Goal: Information Seeking & Learning: Learn about a topic

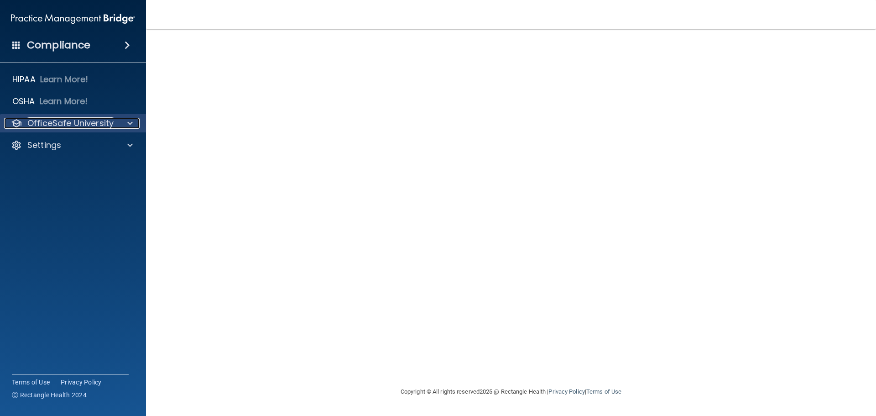
click at [124, 125] on div at bounding box center [128, 123] width 23 height 11
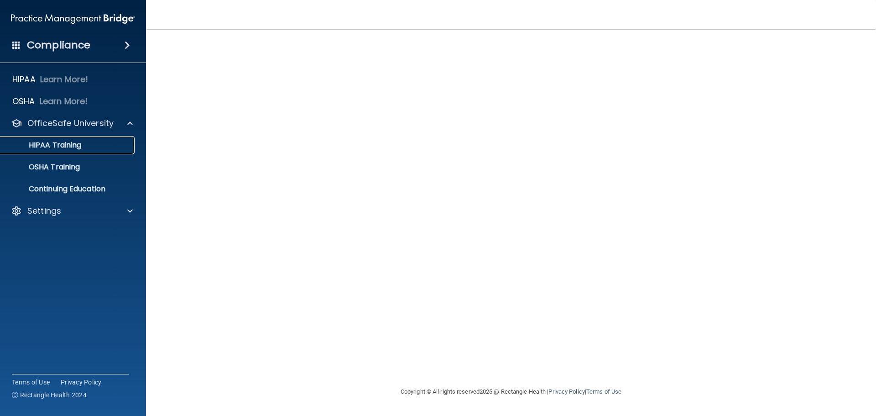
click at [96, 146] on div "HIPAA Training" at bounding box center [68, 144] width 125 height 9
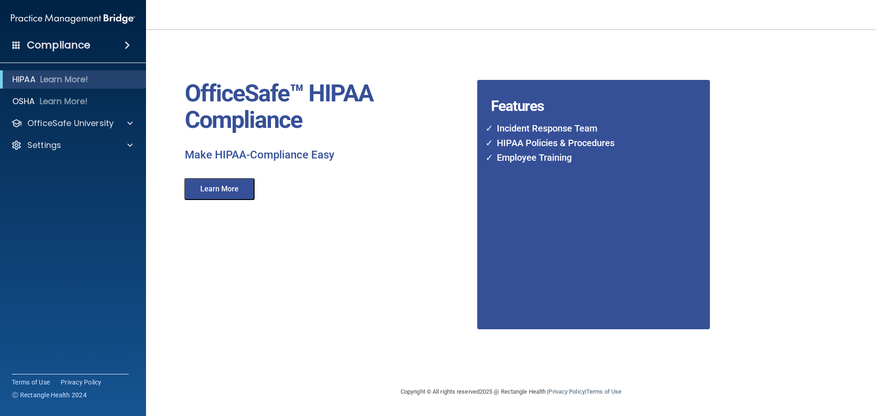
click at [223, 187] on button "Learn More" at bounding box center [219, 189] width 70 height 22
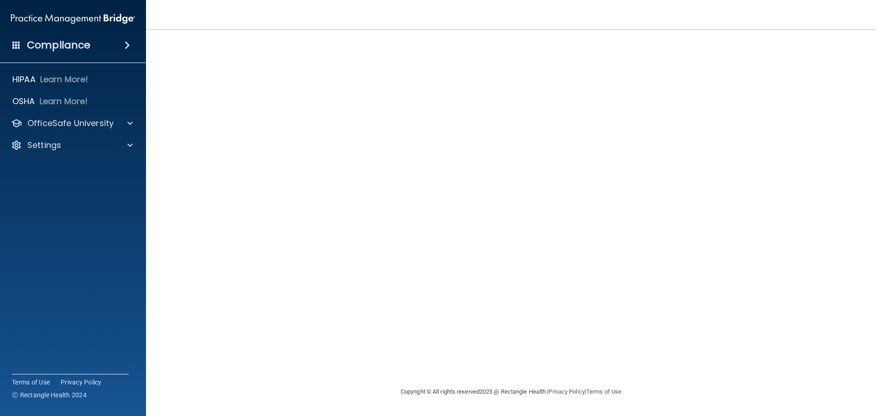
click at [125, 43] on span at bounding box center [127, 45] width 5 height 11
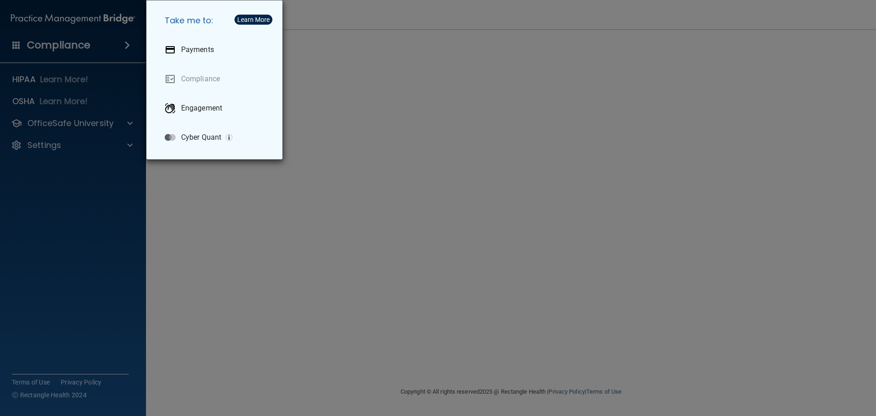
click at [13, 47] on div "Take me to: Payments Compliance Engagement Cyber Quant" at bounding box center [438, 208] width 876 height 416
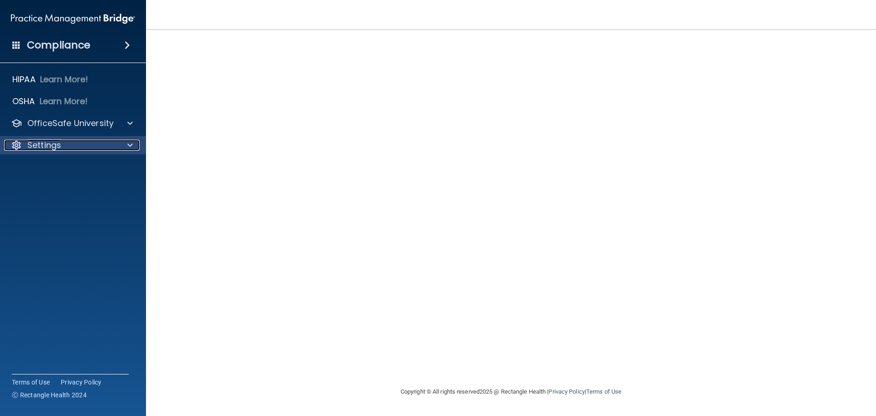
click at [36, 140] on p "Settings" at bounding box center [44, 145] width 34 height 11
click at [36, 165] on p "My Account" at bounding box center [68, 166] width 125 height 9
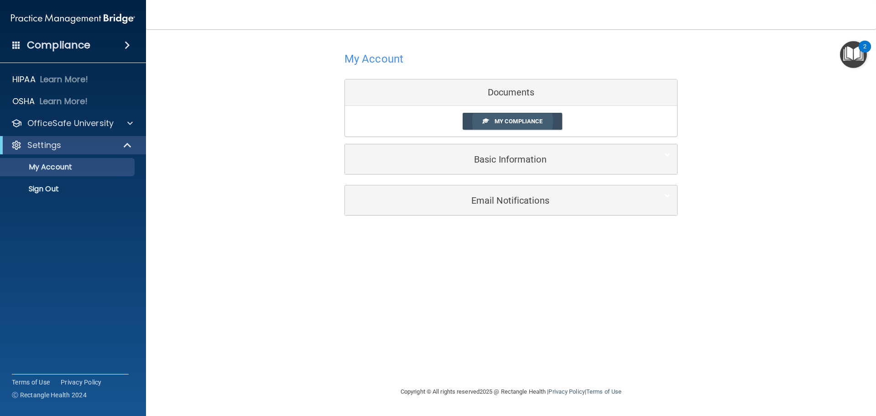
click at [514, 125] on link "My Compliance" at bounding box center [512, 121] width 100 height 17
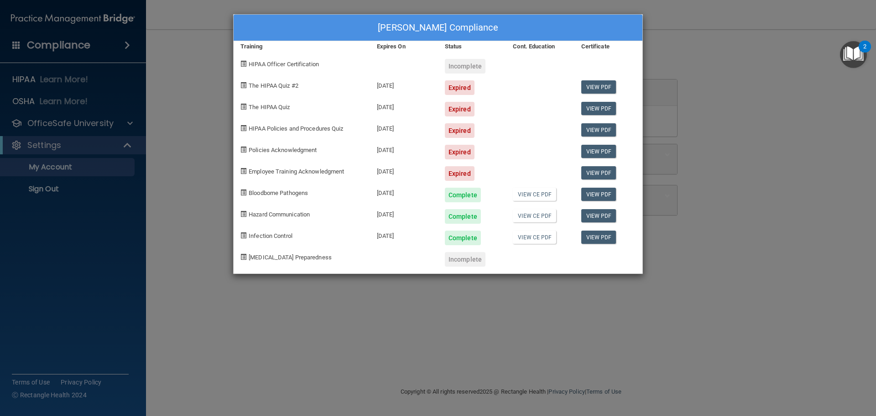
click at [388, 294] on div "Ana Ponce's Compliance Training Expires On Status Cont. Education Certificate H…" at bounding box center [438, 208] width 876 height 416
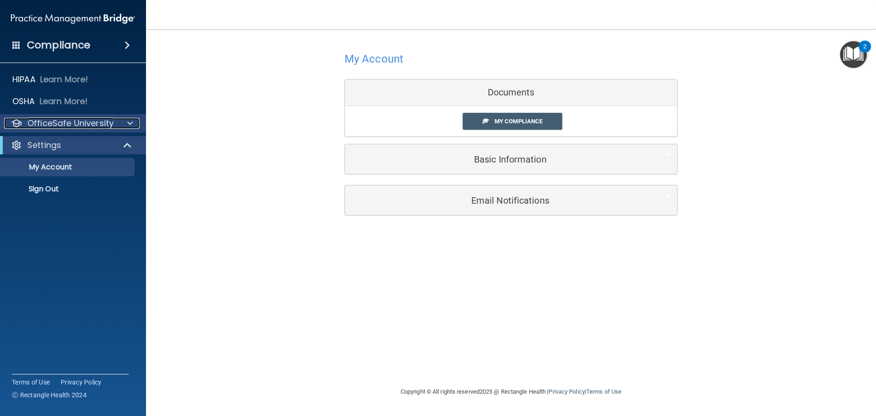
click at [77, 124] on p "OfficeSafe University" at bounding box center [70, 123] width 86 height 11
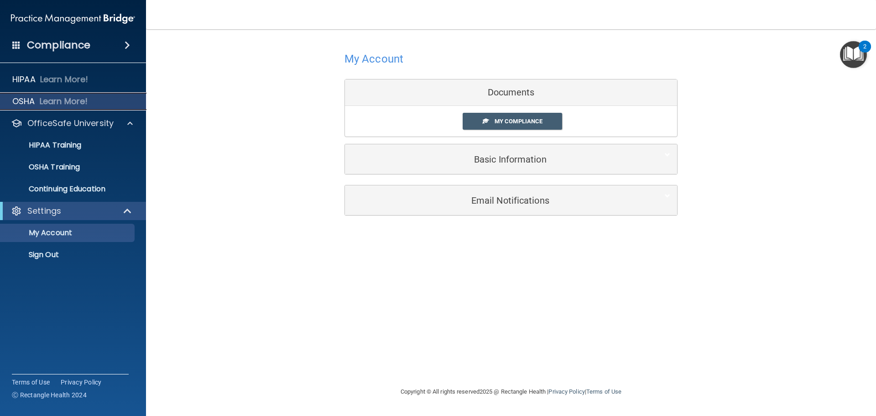
click at [75, 102] on p "Learn More!" at bounding box center [64, 101] width 48 height 11
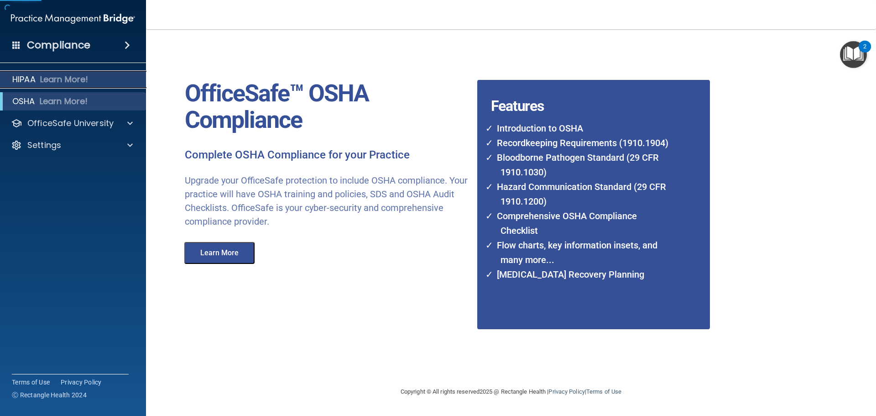
click at [88, 87] on div "HIPAA Learn More!" at bounding box center [73, 79] width 160 height 18
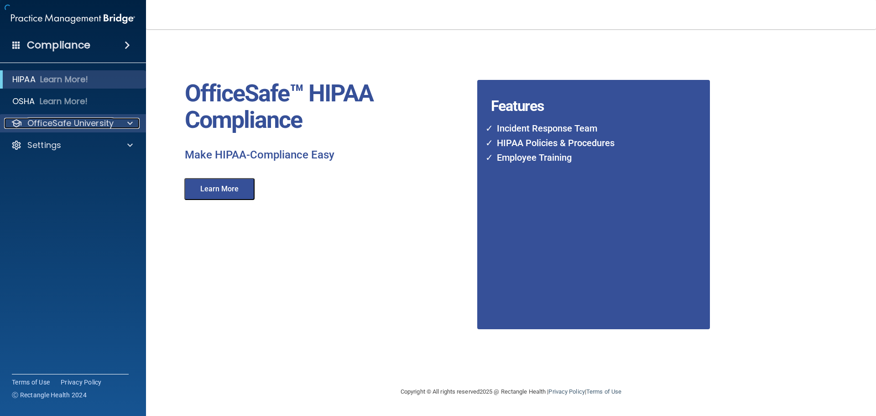
click at [79, 122] on p "OfficeSafe University" at bounding box center [70, 123] width 86 height 11
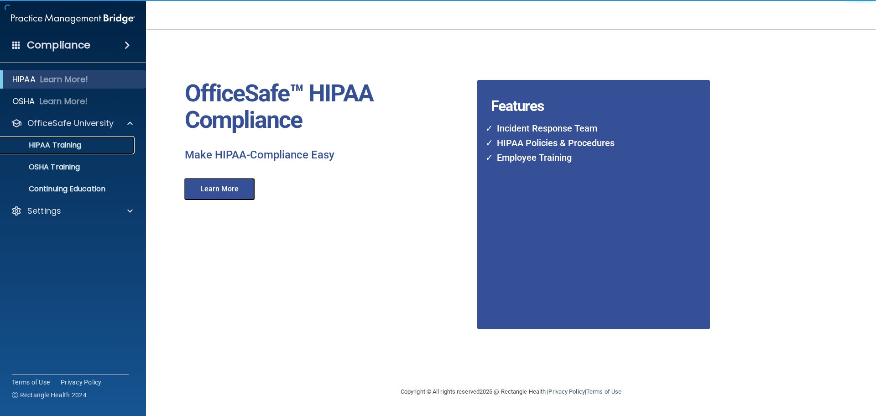
click at [54, 147] on p "HIPAA Training" at bounding box center [43, 144] width 75 height 9
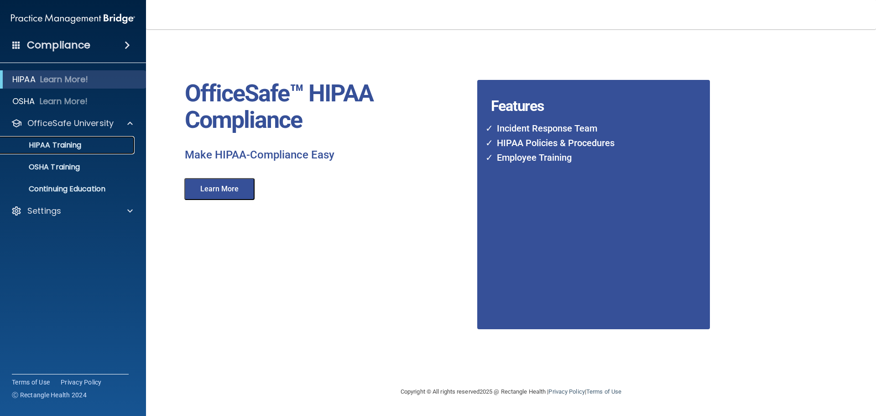
click at [43, 144] on p "HIPAA Training" at bounding box center [43, 144] width 75 height 9
click at [58, 146] on p "HIPAA Training" at bounding box center [43, 144] width 75 height 9
click at [60, 163] on p "OSHA Training" at bounding box center [43, 166] width 74 height 9
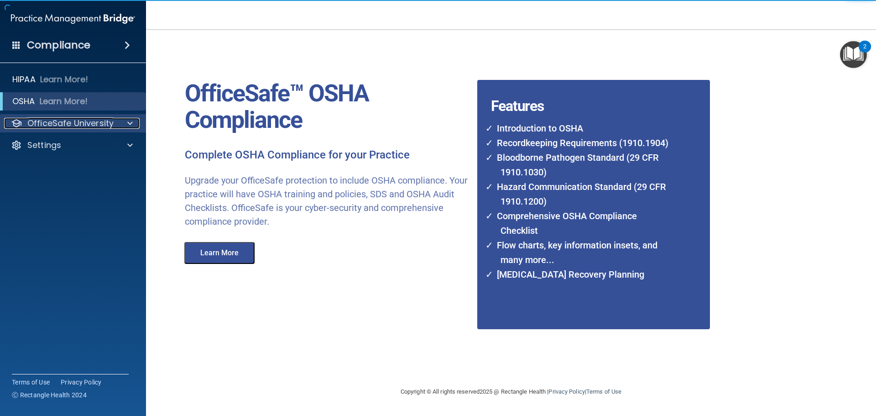
click at [70, 122] on p "OfficeSafe University" at bounding box center [70, 123] width 86 height 11
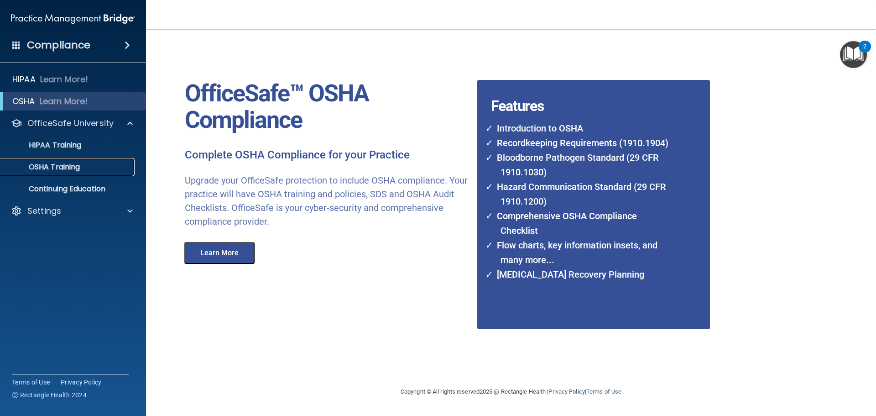
click at [47, 164] on p "OSHA Training" at bounding box center [43, 166] width 74 height 9
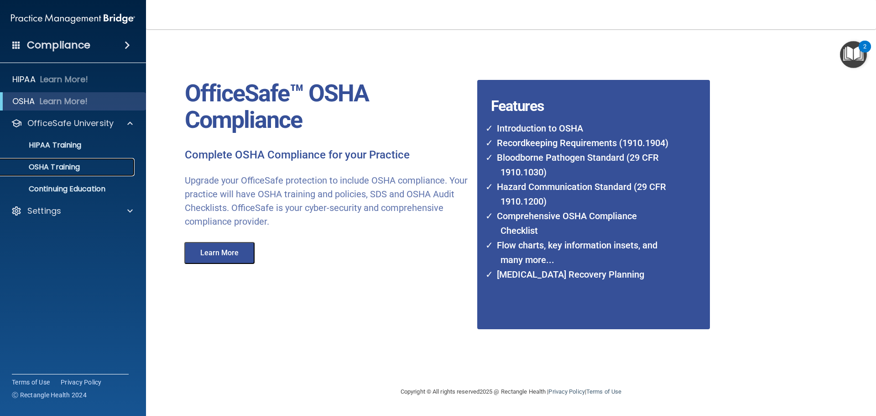
click at [47, 164] on p "OSHA Training" at bounding box center [43, 166] width 74 height 9
click at [221, 247] on button "Learn More" at bounding box center [219, 253] width 70 height 22
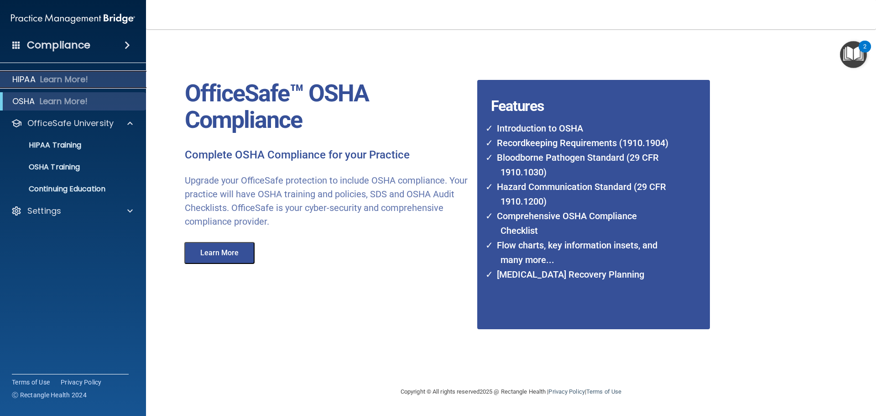
click at [92, 85] on div "HIPAA Learn More!" at bounding box center [73, 79] width 160 height 18
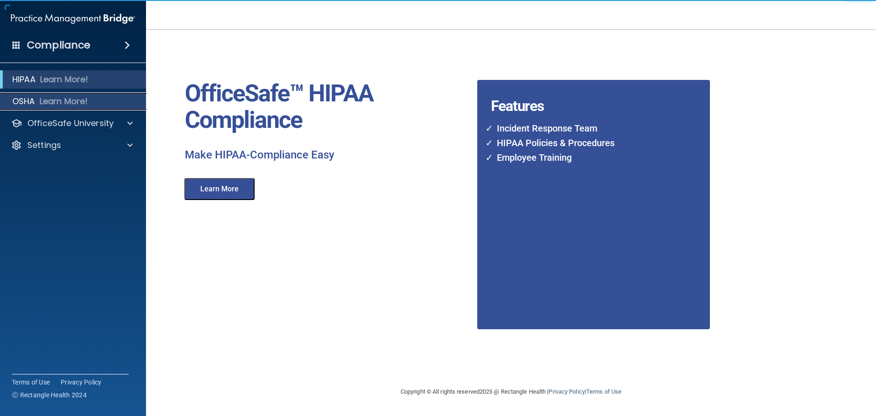
click at [105, 106] on div "OSHA Learn More!" at bounding box center [73, 101] width 160 height 18
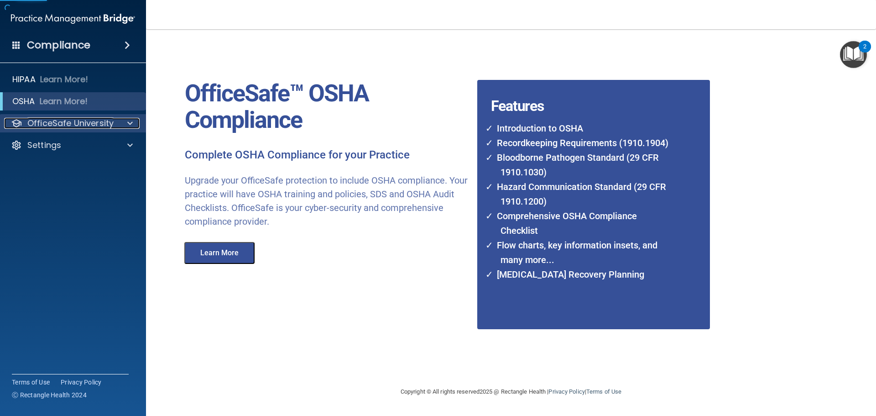
click at [120, 125] on div at bounding box center [128, 123] width 23 height 11
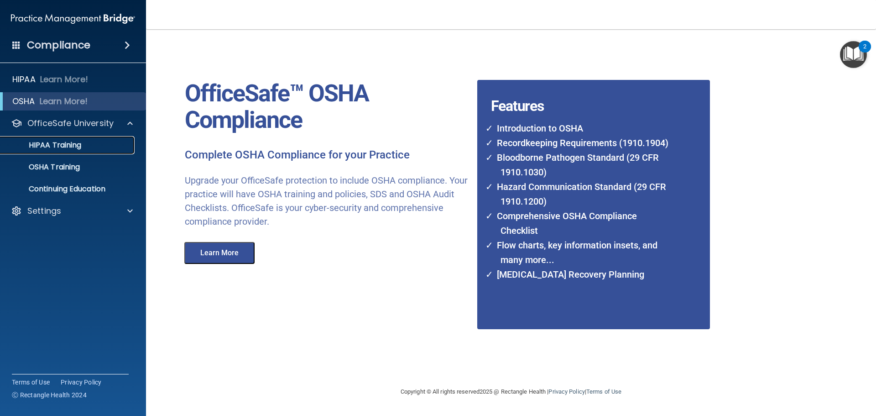
click at [59, 145] on p "HIPAA Training" at bounding box center [43, 144] width 75 height 9
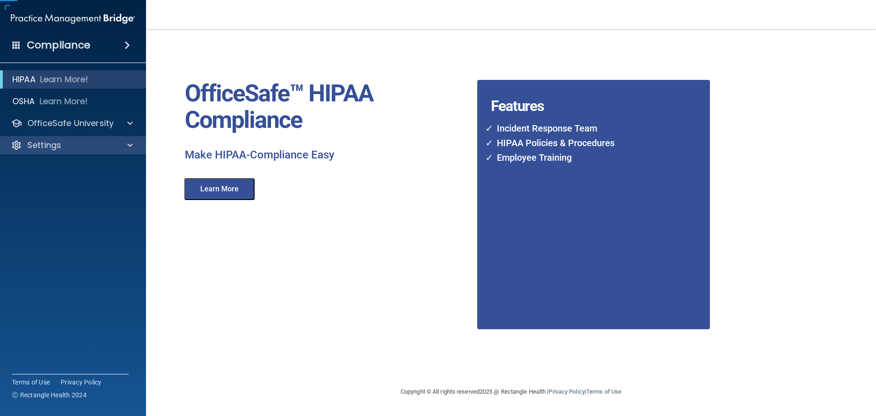
click at [59, 145] on div "HIPAA Learn More! OSHA Learn More! PCI PCI Compliance Merchant Savings Calculat…" at bounding box center [73, 114] width 146 height 95
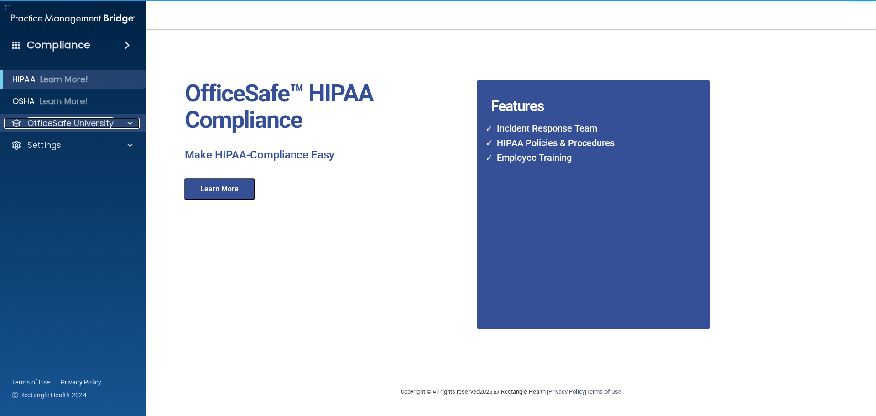
click at [72, 128] on p "OfficeSafe University" at bounding box center [70, 123] width 86 height 11
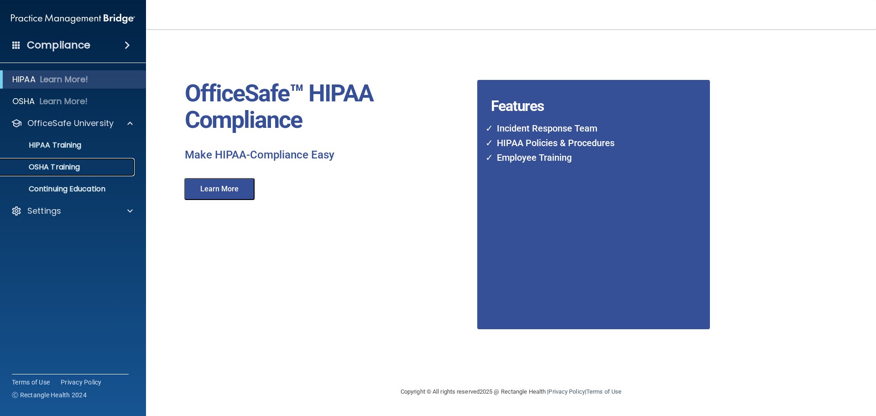
click at [67, 168] on p "OSHA Training" at bounding box center [43, 166] width 74 height 9
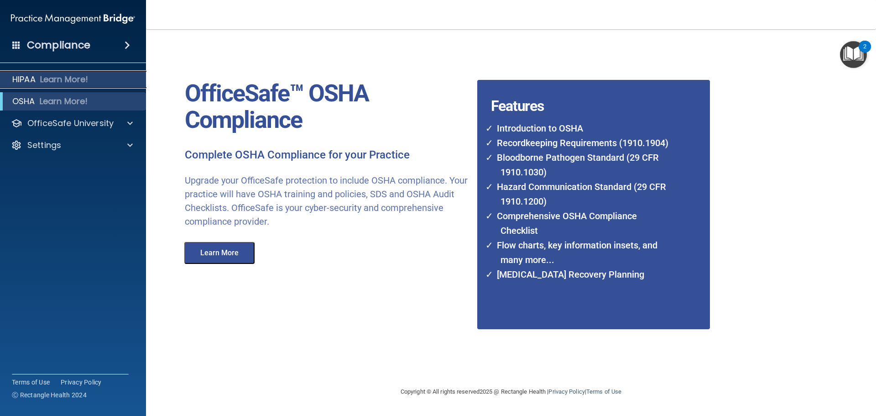
click at [35, 86] on div "HIPAA Learn More!" at bounding box center [73, 79] width 160 height 18
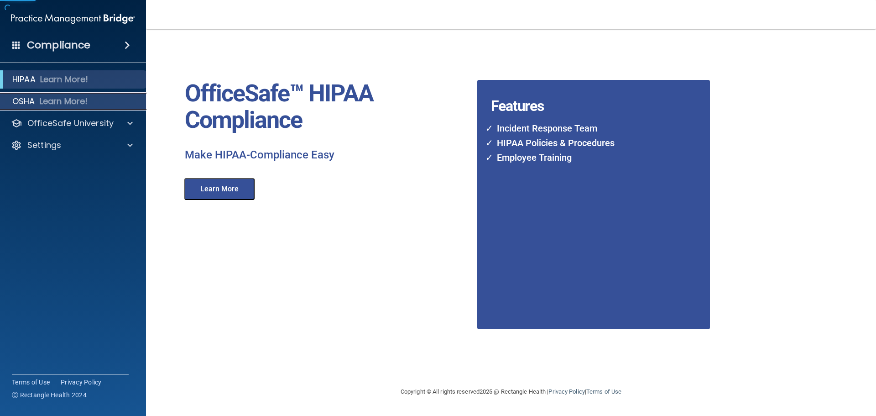
click at [43, 99] on p "Learn More!" at bounding box center [64, 101] width 48 height 11
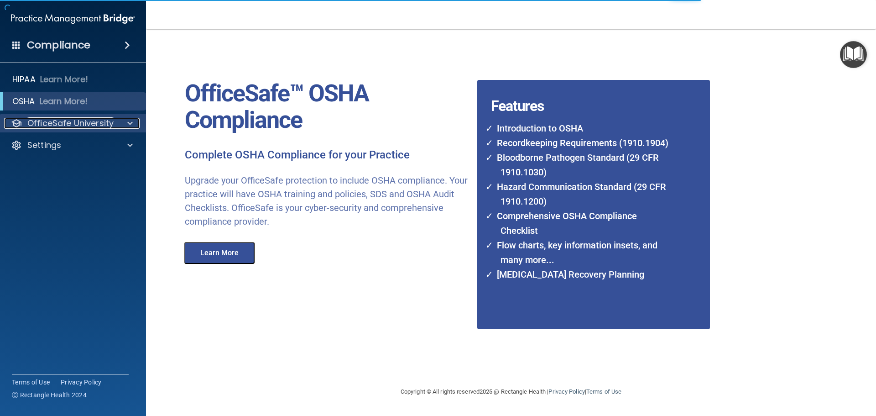
click at [33, 120] on p "OfficeSafe University" at bounding box center [70, 123] width 86 height 11
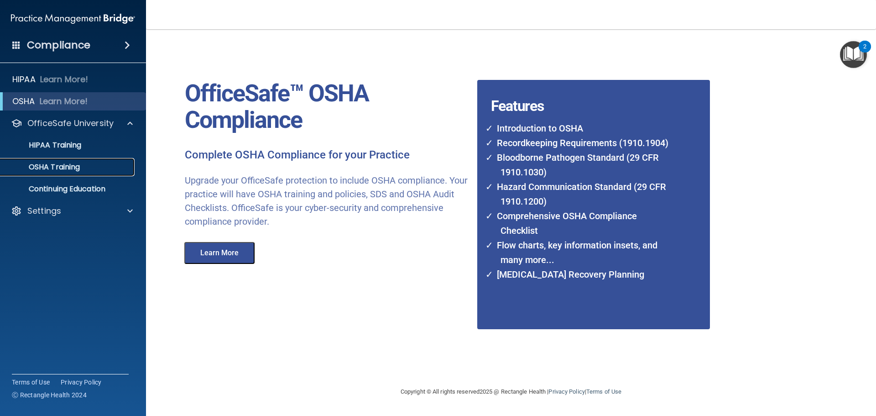
click at [73, 174] on link "OSHA Training" at bounding box center [63, 167] width 144 height 18
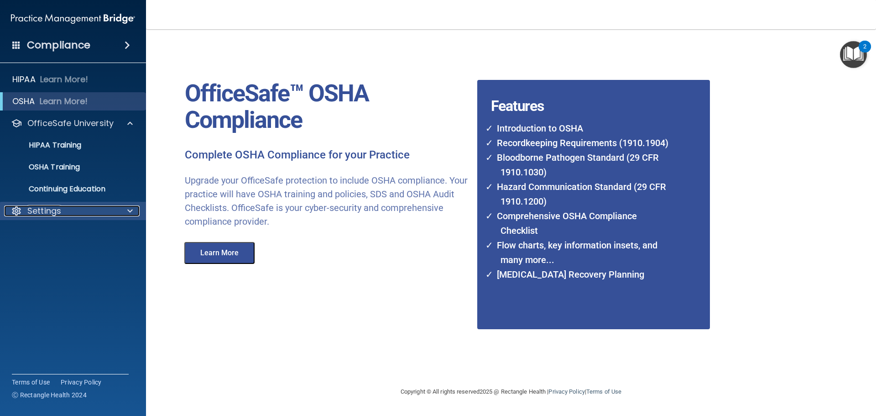
click at [66, 212] on div "Settings" at bounding box center [60, 210] width 113 height 11
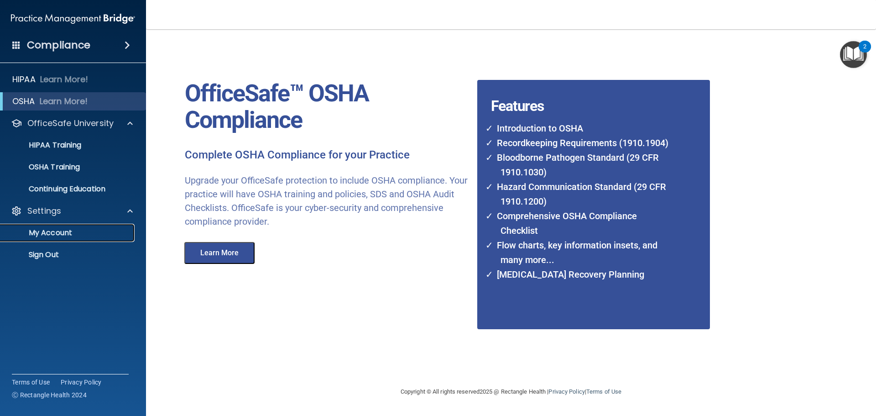
click at [58, 229] on p "My Account" at bounding box center [68, 232] width 125 height 9
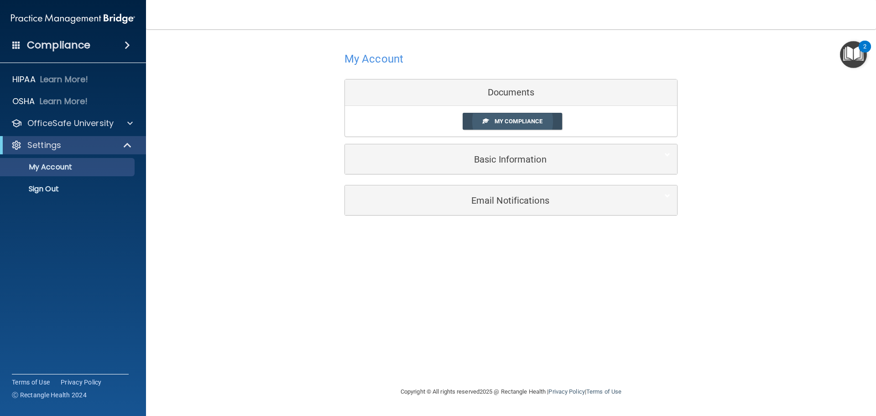
click at [520, 120] on span "My Compliance" at bounding box center [518, 121] width 48 height 7
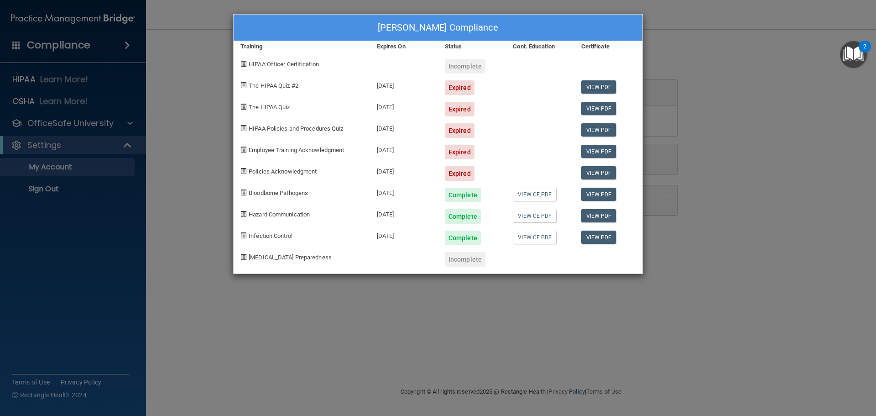
click at [453, 171] on div "Expired" at bounding box center [460, 173] width 30 height 15
click at [386, 170] on div "08/01/2025" at bounding box center [404, 169] width 68 height 21
click at [441, 140] on div "Expired" at bounding box center [472, 148] width 68 height 21
click at [459, 97] on div "Expired" at bounding box center [472, 105] width 68 height 21
click at [456, 78] on div "Expired" at bounding box center [472, 83] width 68 height 21
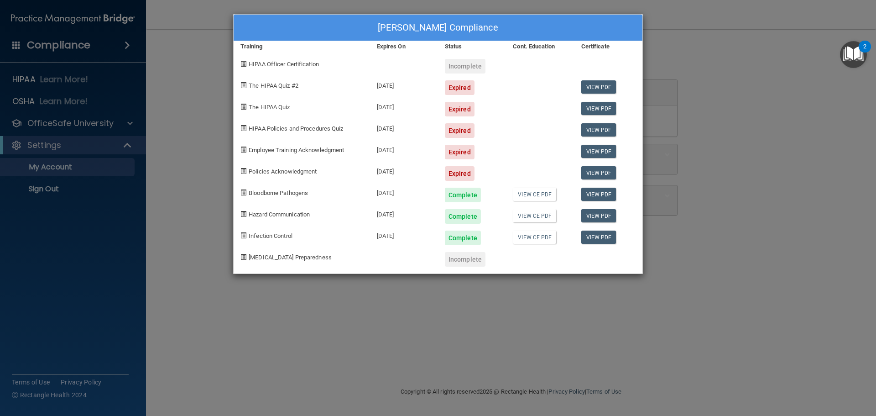
click at [458, 61] on div "Incomplete" at bounding box center [465, 66] width 41 height 15
drag, startPoint x: 391, startPoint y: 42, endPoint x: 395, endPoint y: 41, distance: 4.6
click at [391, 42] on div "Expires On" at bounding box center [404, 46] width 68 height 11
click at [464, 36] on div "Ana Ponce's Compliance" at bounding box center [438, 28] width 409 height 26
click at [460, 42] on div "Status" at bounding box center [472, 46] width 68 height 11
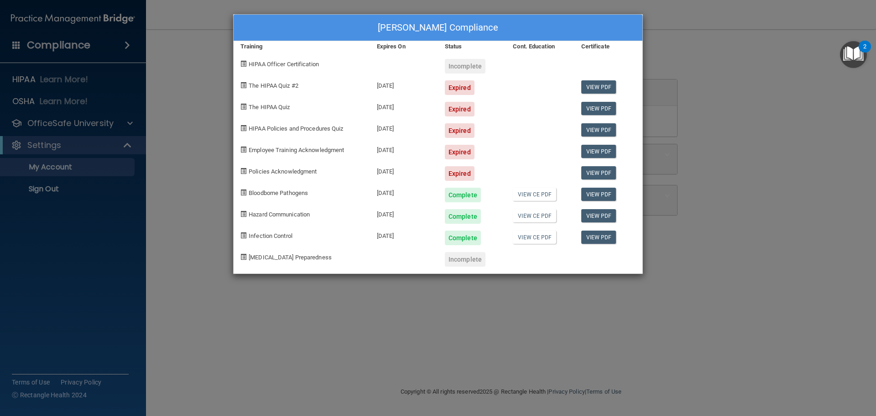
click at [555, 39] on div "Ana Ponce's Compliance" at bounding box center [438, 28] width 409 height 26
drag, startPoint x: 549, startPoint y: 47, endPoint x: 597, endPoint y: 64, distance: 50.6
click at [550, 47] on div "Cont. Education" at bounding box center [540, 46] width 68 height 11
click at [568, 358] on div "Ana Ponce's Compliance Training Expires On Status Cont. Education Certificate H…" at bounding box center [438, 208] width 876 height 416
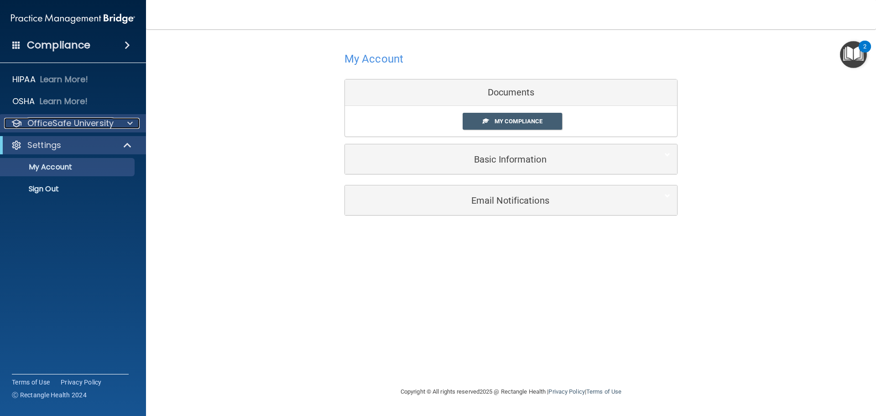
click at [89, 127] on p "OfficeSafe University" at bounding box center [70, 123] width 86 height 11
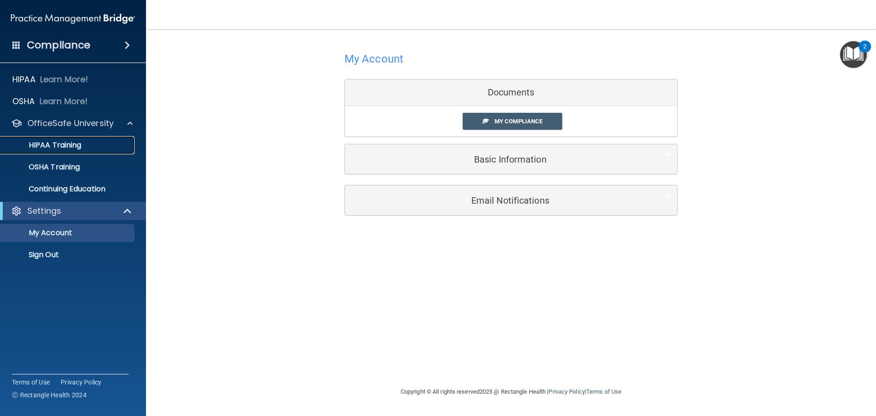
click at [82, 146] on div "HIPAA Training" at bounding box center [68, 144] width 125 height 9
